Goal: Navigation & Orientation: Find specific page/section

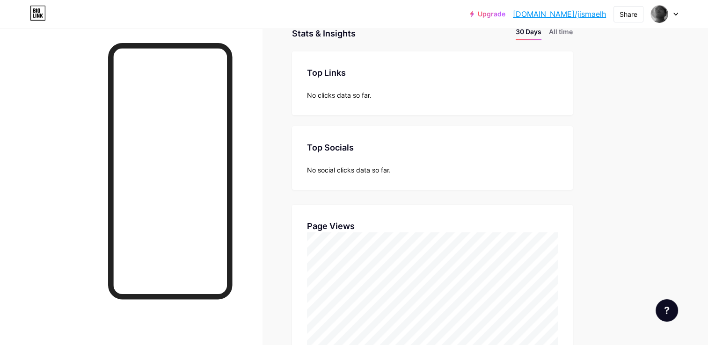
scroll to position [94, 0]
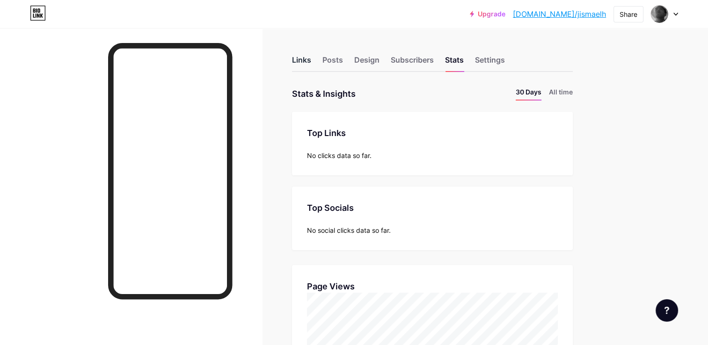
click at [298, 65] on div "Links" at bounding box center [301, 62] width 19 height 17
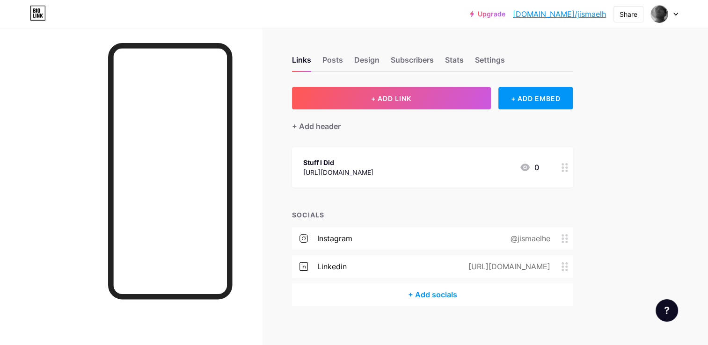
scroll to position [7, 0]
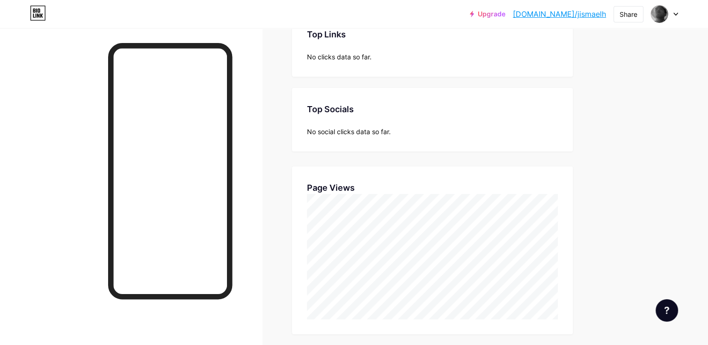
scroll to position [99, 0]
